Goal: Find specific page/section: Find specific page/section

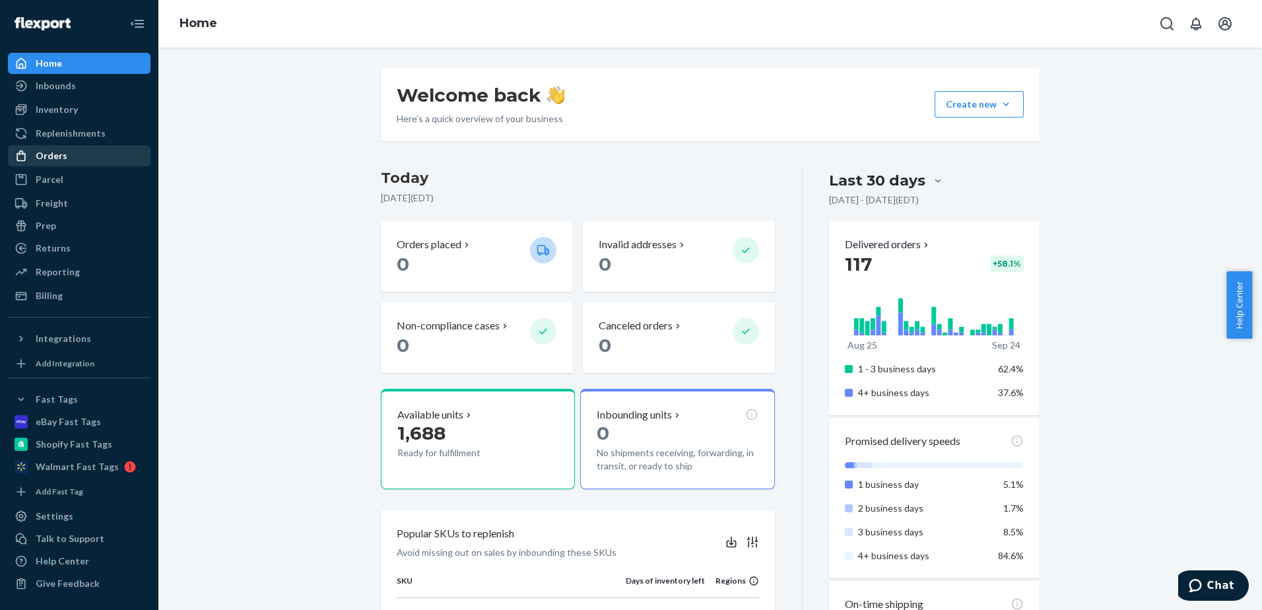
click at [81, 153] on div "Orders" at bounding box center [79, 156] width 140 height 18
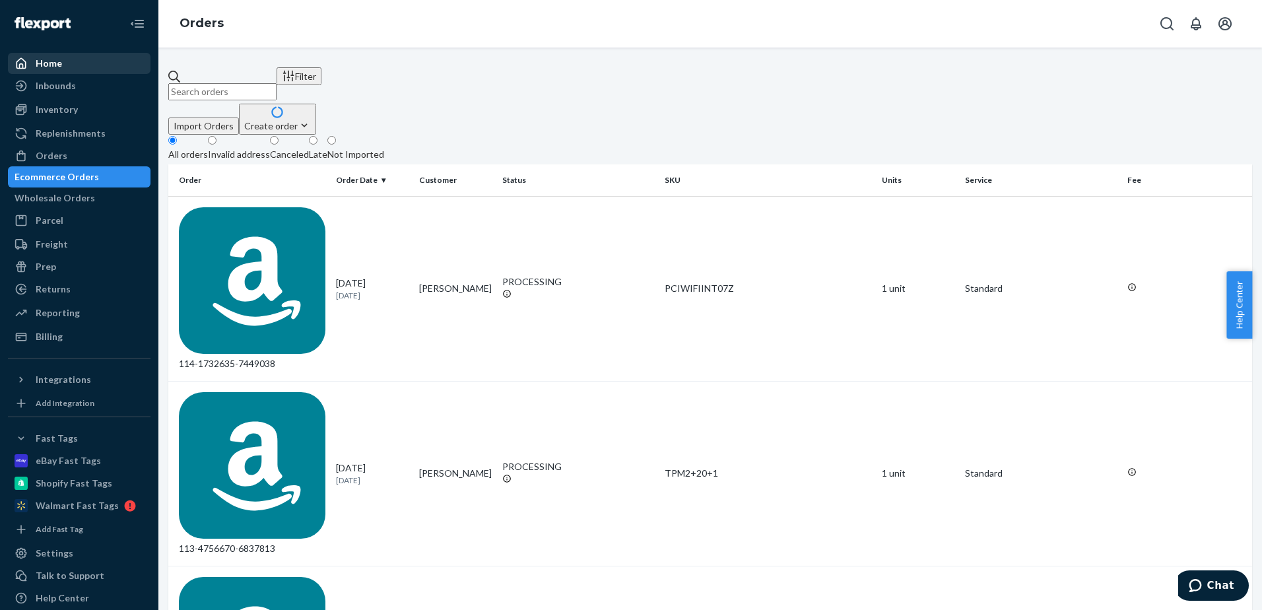
click at [80, 65] on div "Home" at bounding box center [79, 63] width 140 height 18
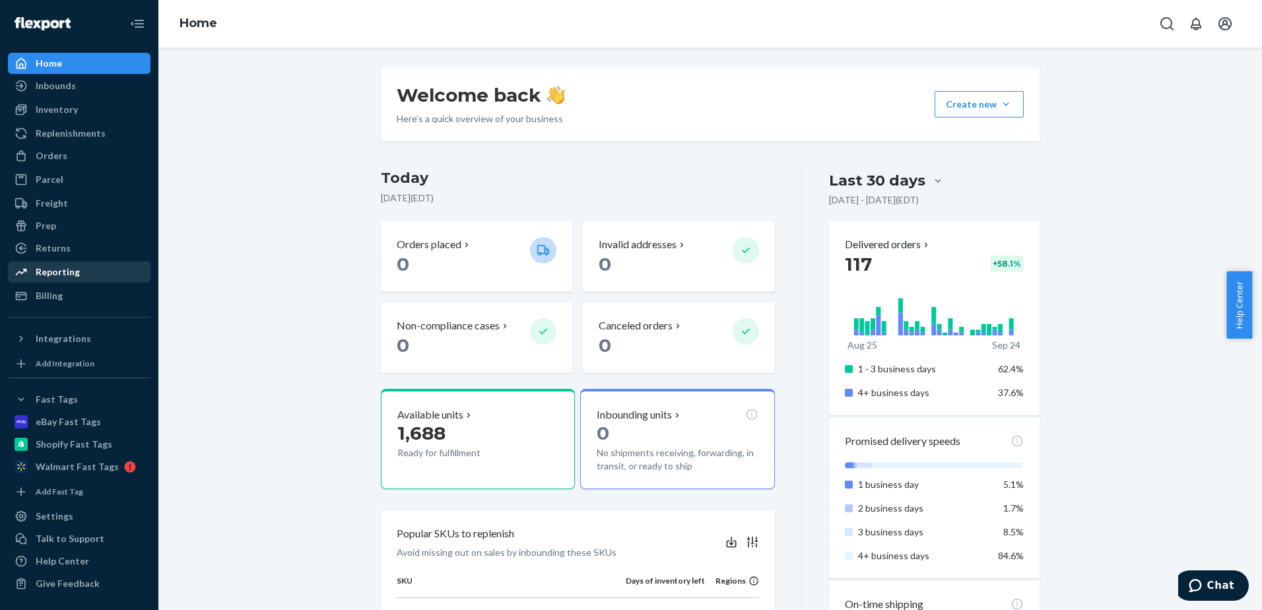
click at [64, 271] on div "Reporting" at bounding box center [58, 271] width 44 height 13
